Goal: Communication & Community: Connect with others

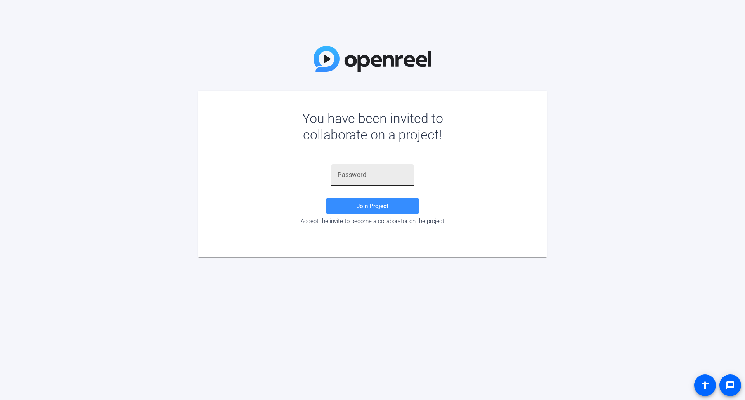
click at [357, 173] on input "text" at bounding box center [372, 174] width 70 height 9
type input "x_6E5V"
click at [359, 207] on span "Join Project" at bounding box center [372, 205] width 32 height 7
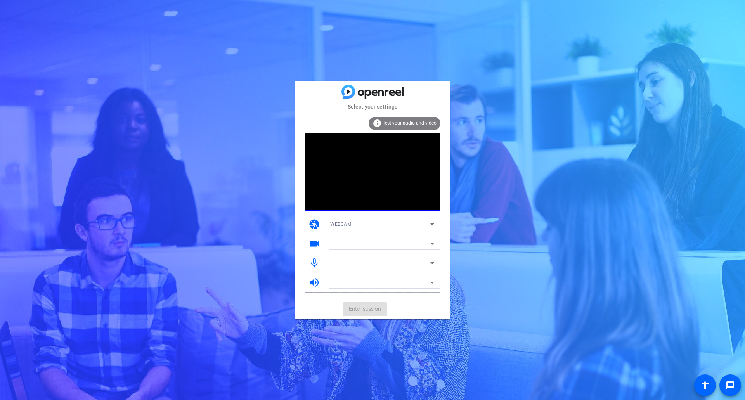
click at [411, 118] on div "info Test your audio and video" at bounding box center [404, 123] width 72 height 13
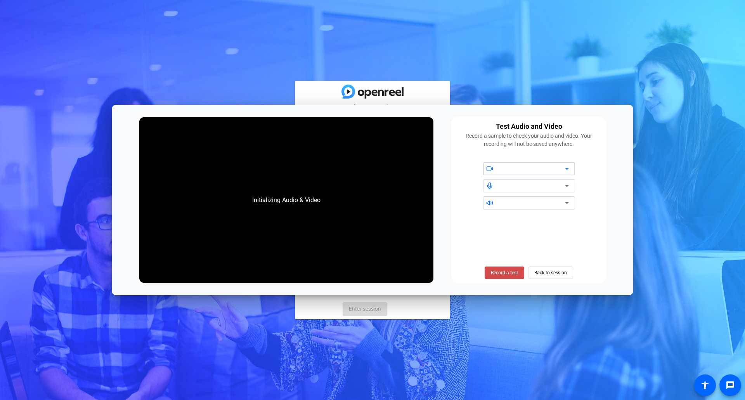
click at [512, 269] on span "Record a test" at bounding box center [504, 272] width 27 height 7
click at [501, 274] on span "Stop Testing (6s)" at bounding box center [504, 272] width 35 height 7
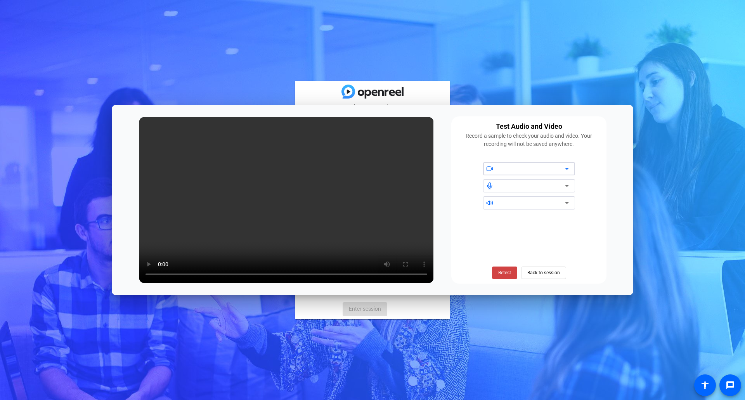
click at [543, 165] on div at bounding box center [532, 168] width 66 height 9
click at [568, 168] on icon at bounding box center [566, 168] width 9 height 9
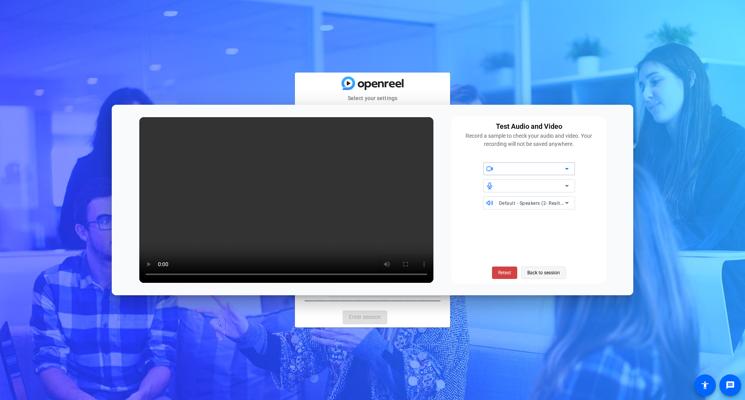
click at [536, 274] on span "Back to session" at bounding box center [543, 272] width 33 height 15
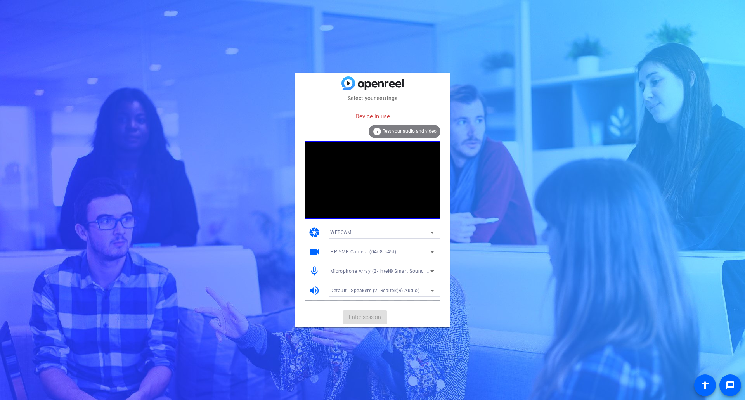
click at [418, 233] on div "WEBCAM" at bounding box center [380, 232] width 100 height 10
drag, startPoint x: 385, startPoint y: 259, endPoint x: 379, endPoint y: 248, distance: 12.9
click at [379, 248] on div "WEBCAM DESKTOP" at bounding box center [382, 254] width 116 height 31
click at [379, 248] on mat-option "WEBCAM" at bounding box center [382, 248] width 116 height 12
click at [391, 254] on span "HP 5MP Camera (0408:545f)" at bounding box center [363, 251] width 66 height 5
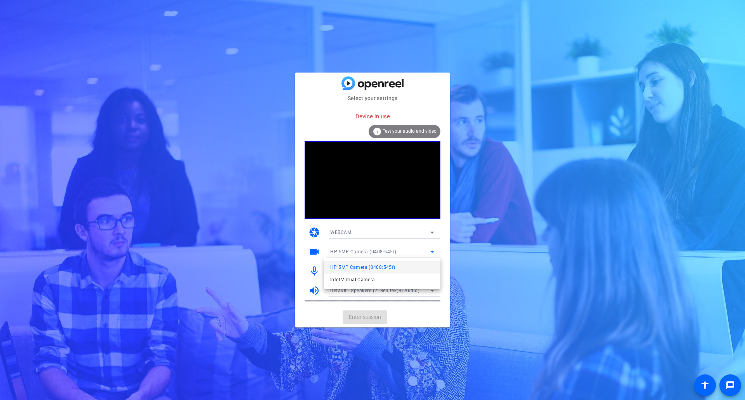
click at [520, 245] on div at bounding box center [372, 200] width 745 height 400
click at [396, 129] on span "Test your audio and video" at bounding box center [409, 130] width 54 height 5
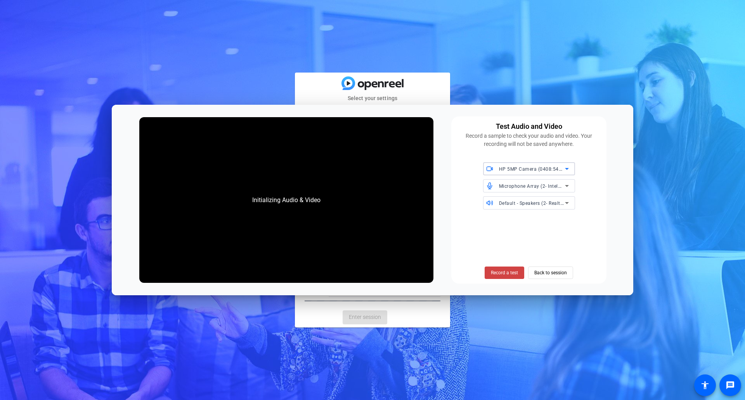
click at [532, 168] on span "HP 5MP Camera (0408:545f)" at bounding box center [532, 169] width 66 height 6
click at [532, 184] on span "HP 5MP Camera (0408:545f)" at bounding box center [521, 184] width 65 height 9
click at [532, 184] on span "Microphone Array (2- Intel® Smart Sound Technology for Digital Microphones)" at bounding box center [588, 186] width 178 height 6
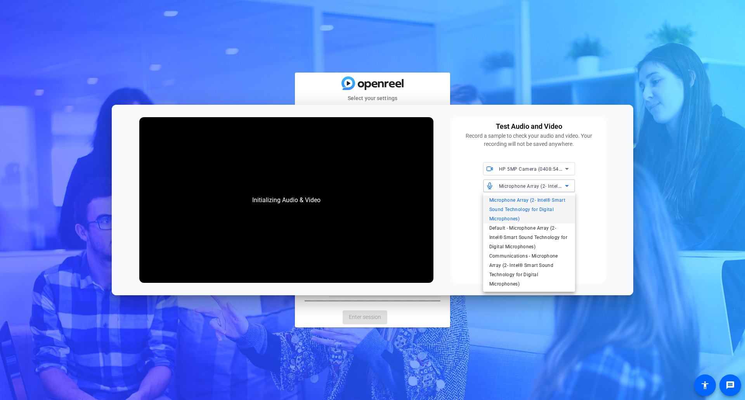
click at [525, 201] on span "Microphone Array (2- Intel® Smart Sound Technology for Digital Microphones)" at bounding box center [529, 209] width 80 height 28
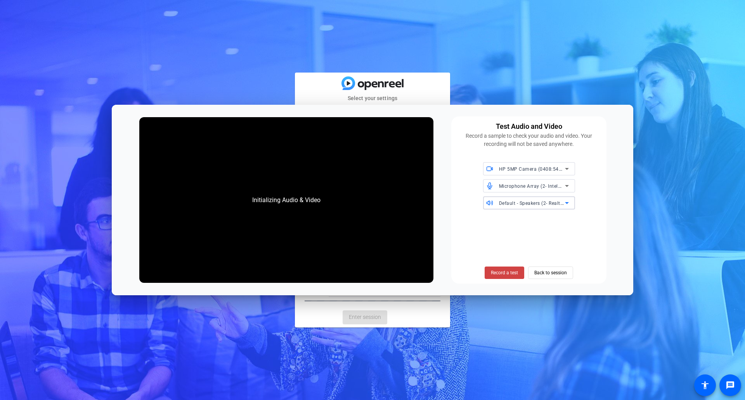
click at [536, 204] on span "Default - Speakers (2- Realtek(R) Audio)" at bounding box center [543, 203] width 89 height 6
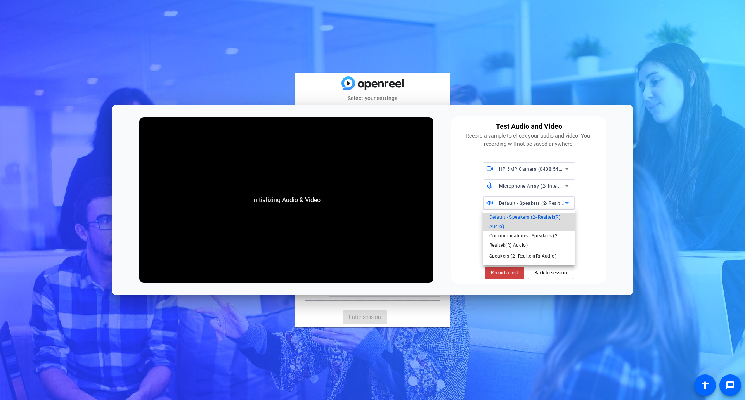
click at [512, 220] on span "Default - Speakers (2- Realtek(R) Audio)" at bounding box center [529, 222] width 80 height 19
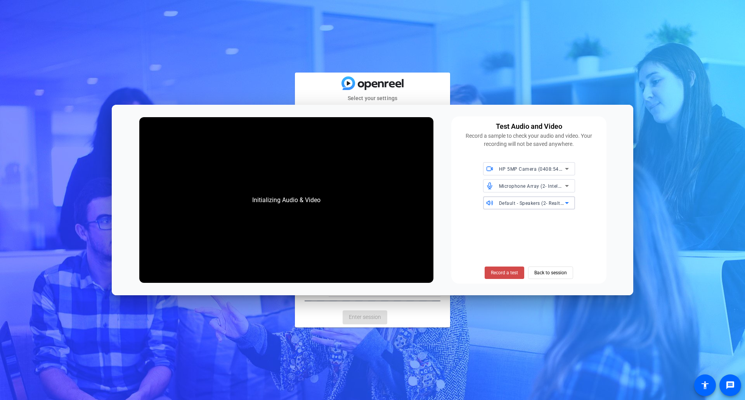
click at [510, 271] on span "Record a test" at bounding box center [504, 272] width 27 height 7
click at [506, 273] on span "Record a test" at bounding box center [504, 272] width 27 height 7
click at [546, 273] on span "Back to session" at bounding box center [550, 272] width 33 height 15
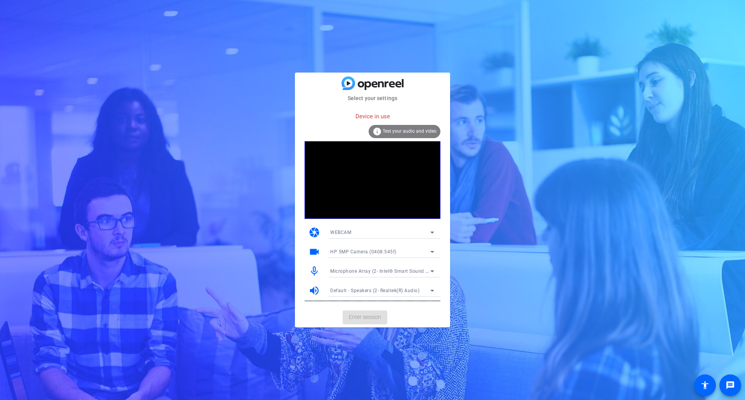
click at [362, 320] on mat-card-actions "Enter session" at bounding box center [372, 317] width 155 height 20
click at [353, 232] on div "WEBCAM" at bounding box center [380, 232] width 100 height 10
click at [349, 248] on span "WEBCAM" at bounding box center [340, 247] width 21 height 9
click at [368, 253] on span "HP 5MP Camera (0408:545f)" at bounding box center [363, 251] width 66 height 5
click at [366, 266] on span "HP 5MP Camera (0408:545f)" at bounding box center [362, 267] width 65 height 9
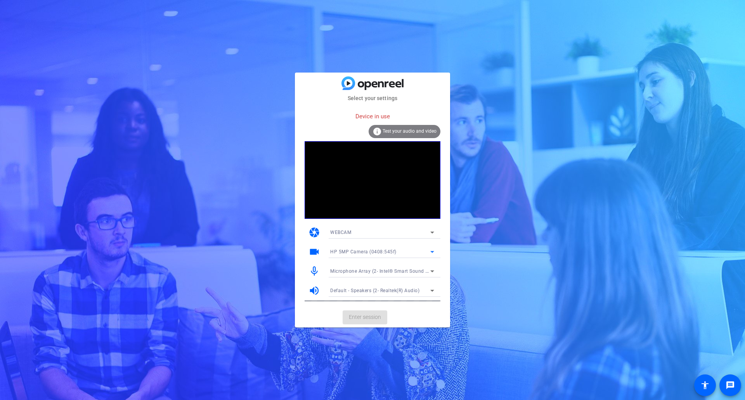
click at [365, 286] on div "Default - Speakers (2- Realtek(R) Audio)" at bounding box center [380, 290] width 100 height 10
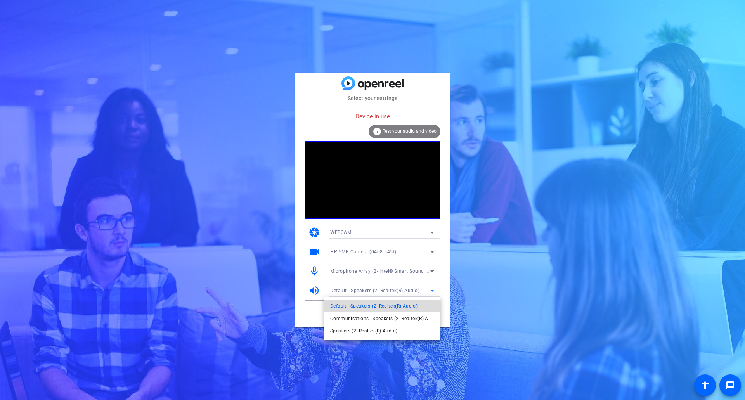
click at [372, 308] on span "Default - Speakers (2- Realtek(R) Audio)" at bounding box center [373, 305] width 87 height 9
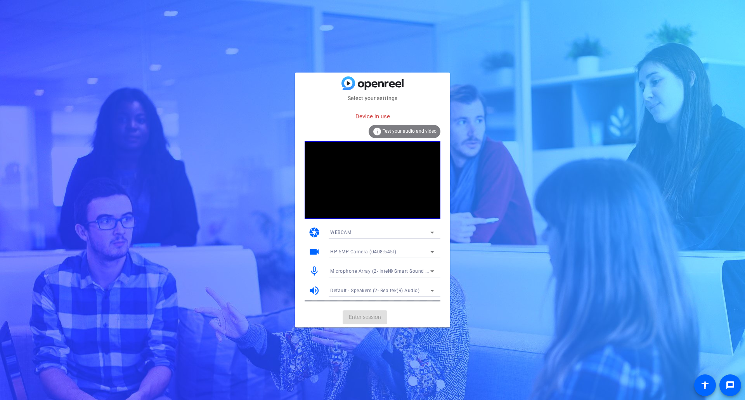
click at [369, 316] on mat-card-actions "Enter session" at bounding box center [372, 317] width 155 height 20
click at [353, 290] on span "Default - Speakers (2- Realtek(R) Audio)" at bounding box center [374, 290] width 89 height 5
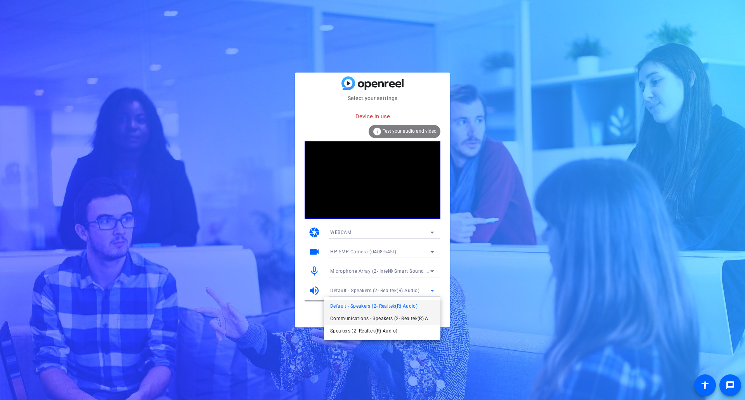
click at [358, 315] on span "Communications - Speakers (2- Realtek(R) Audio)" at bounding box center [382, 318] width 104 height 9
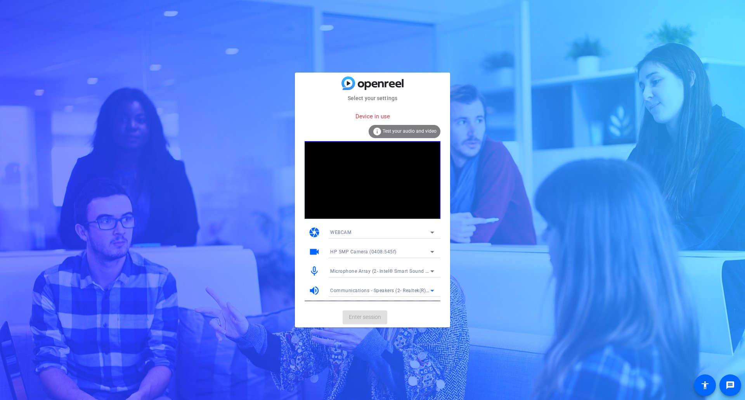
click at [375, 291] on span "Communications - Speakers (2- Realtek(R) Audio)" at bounding box center [386, 290] width 112 height 6
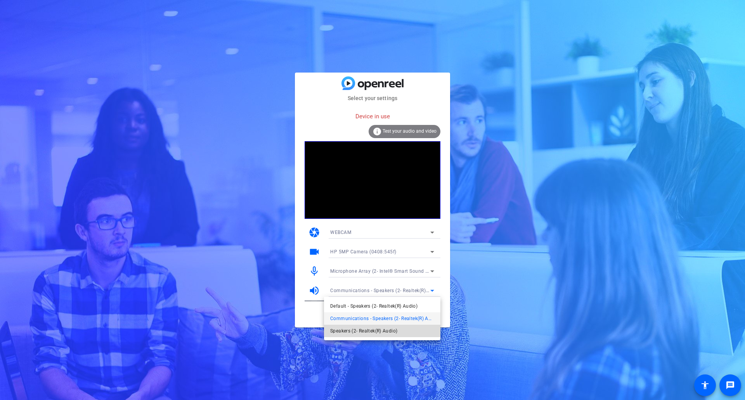
click at [373, 327] on span "Speakers (2- Realtek(R) Audio)" at bounding box center [363, 330] width 67 height 9
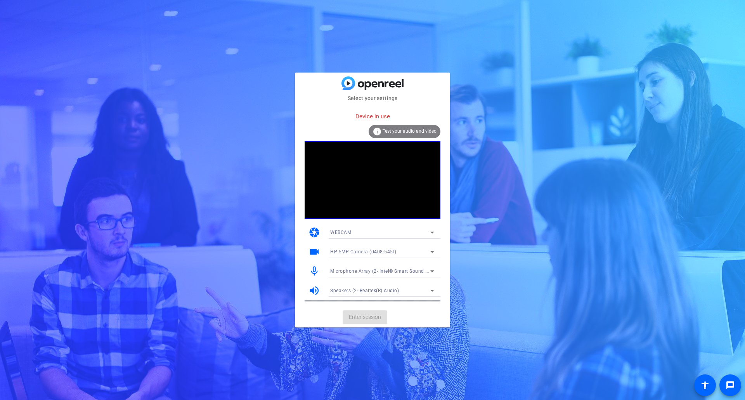
click at [369, 313] on mat-card-actions "Enter session" at bounding box center [372, 317] width 155 height 20
click at [385, 232] on div "WEBCAM" at bounding box center [380, 232] width 100 height 10
click at [362, 246] on mat-option "WEBCAM" at bounding box center [382, 248] width 116 height 12
click at [376, 249] on span "HP 5MP Camera (0408:545f)" at bounding box center [363, 251] width 66 height 5
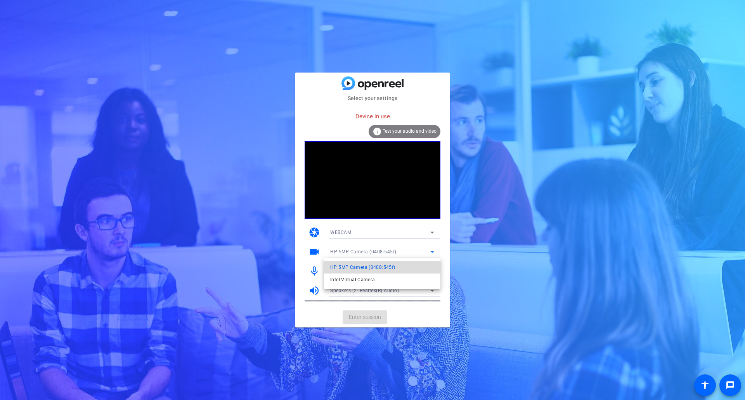
click at [375, 265] on span "HP 5MP Camera (0408:545f)" at bounding box center [362, 267] width 65 height 9
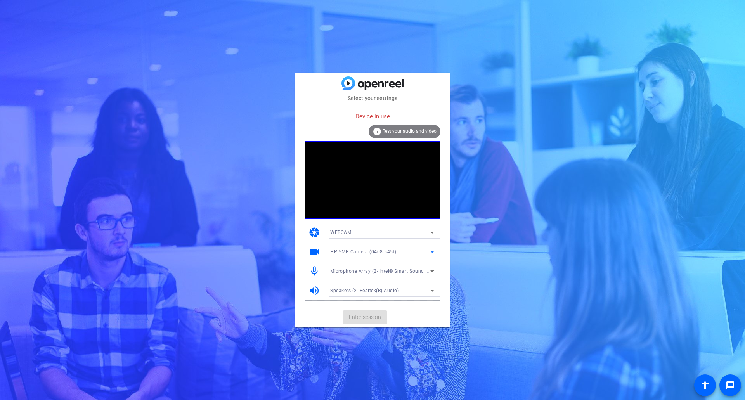
click at [385, 271] on span "Microphone Array (2- Intel® Smart Sound Technology for Digital Microphones)" at bounding box center [419, 271] width 178 height 6
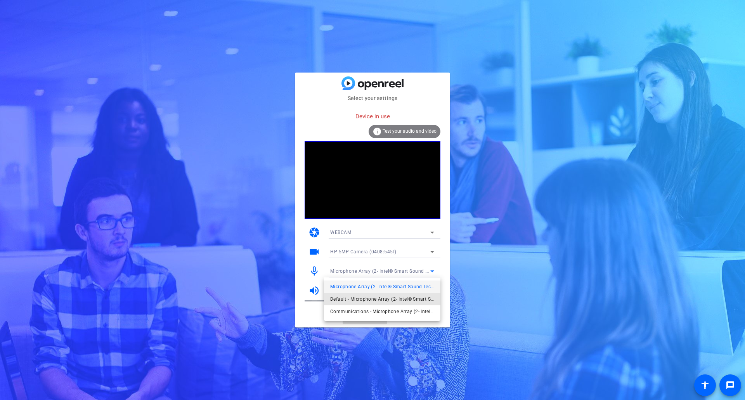
click at [382, 298] on span "Default - Microphone Array (2- Intel® Smart Sound Technology for Digital Microp…" at bounding box center [382, 298] width 104 height 9
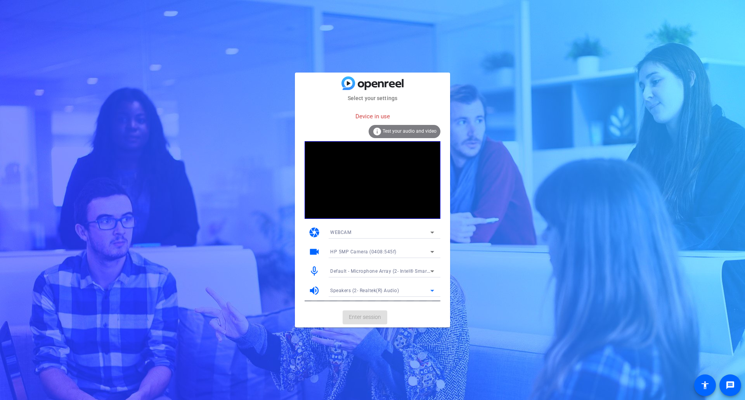
click at [371, 290] on span "Speakers (2- Realtek(R) Audio)" at bounding box center [364, 290] width 69 height 5
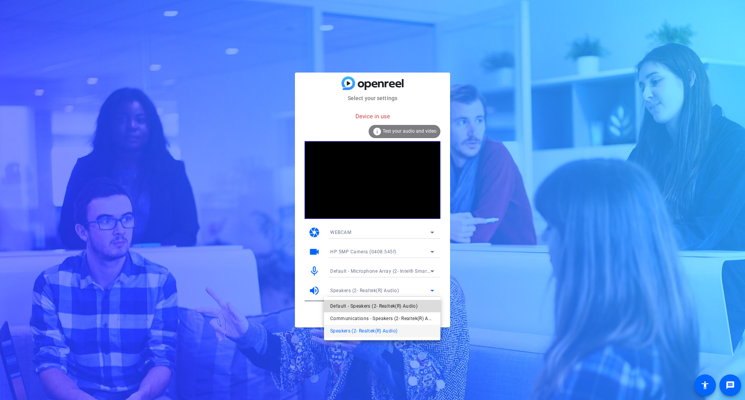
click at [371, 304] on span "Default - Speakers (2- Realtek(R) Audio)" at bounding box center [373, 305] width 87 height 9
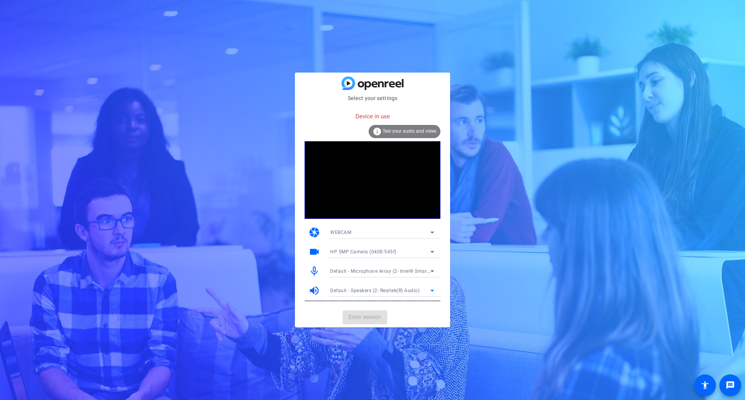
click at [403, 130] on span "Test your audio and video" at bounding box center [409, 130] width 54 height 5
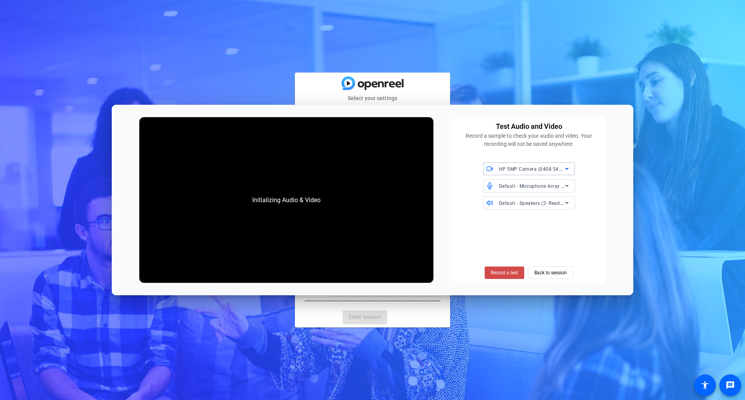
click at [510, 273] on span "Record a test" at bounding box center [504, 272] width 27 height 7
click at [508, 273] on span "Record a test" at bounding box center [504, 272] width 27 height 7
click at [507, 274] on span "Record a test" at bounding box center [504, 272] width 27 height 7
click at [526, 187] on span "Default - Microphone Array (2- Intel® Smart Sound Technology for Digital Microp…" at bounding box center [598, 186] width 198 height 6
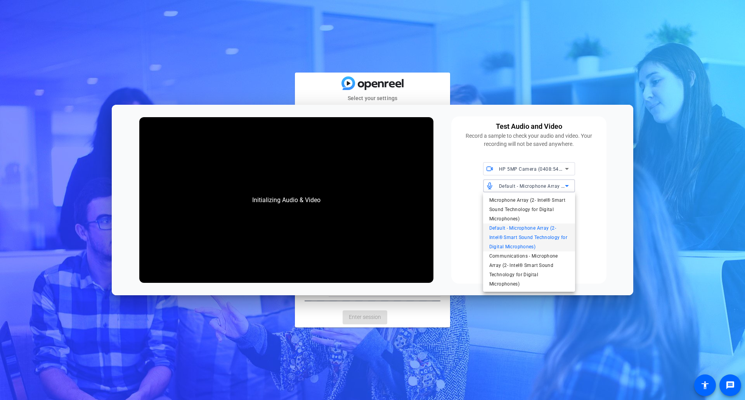
click at [522, 236] on span "Default - Microphone Array (2- Intel® Smart Sound Technology for Digital Microp…" at bounding box center [529, 237] width 80 height 28
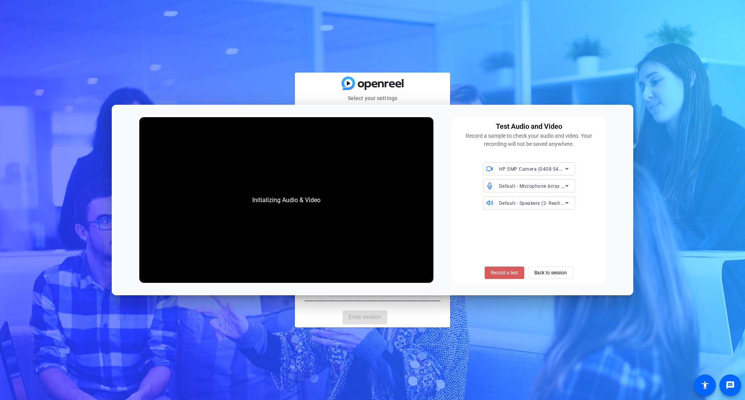
click at [514, 270] on span "Record a test" at bounding box center [504, 272] width 27 height 7
click at [530, 205] on span "Default - Speakers (2- Realtek(R) Audio)" at bounding box center [543, 203] width 89 height 6
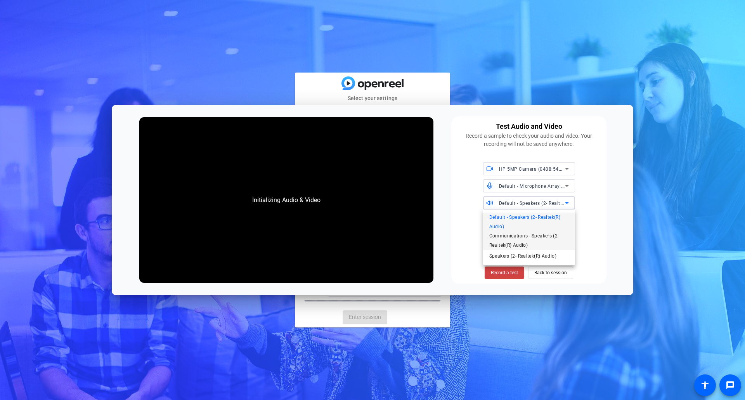
click at [525, 245] on span "Communications - Speakers (2- Realtek(R) Audio)" at bounding box center [529, 240] width 80 height 19
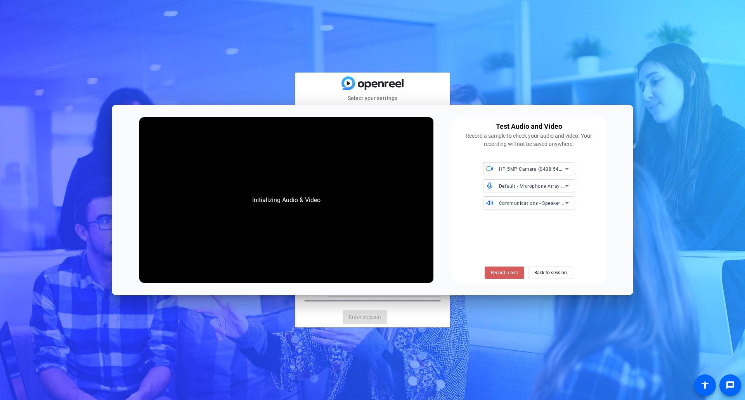
click at [508, 270] on span "Record a test" at bounding box center [504, 272] width 27 height 7
click at [544, 269] on span "Back to session" at bounding box center [550, 272] width 33 height 15
